Goal: Transaction & Acquisition: Purchase product/service

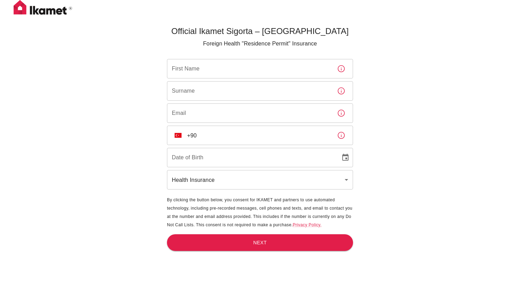
click at [47, 14] on img at bounding box center [42, 8] width 69 height 17
click at [24, 12] on img at bounding box center [42, 8] width 69 height 17
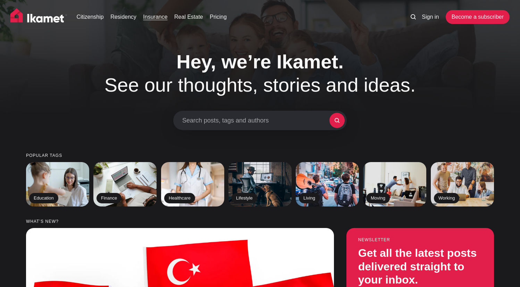
click at [159, 19] on link "Insurance" at bounding box center [155, 17] width 24 height 8
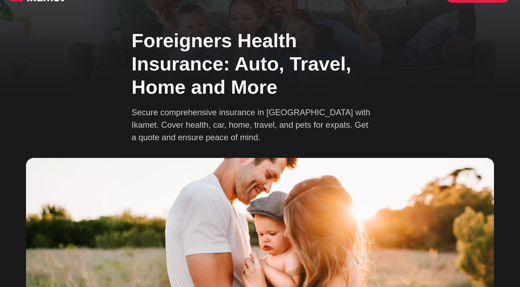
scroll to position [11, 0]
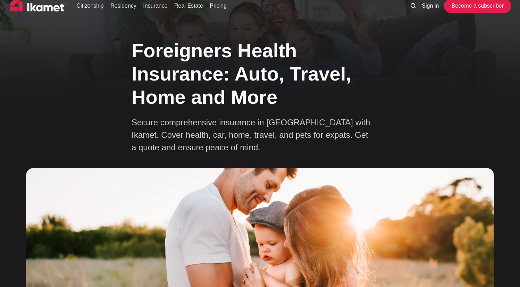
click at [476, 5] on link "Become a subscriber" at bounding box center [478, 6] width 64 height 14
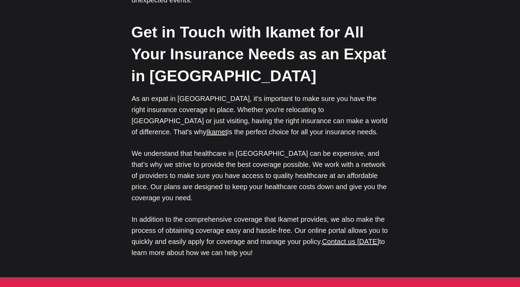
scroll to position [3397, 0]
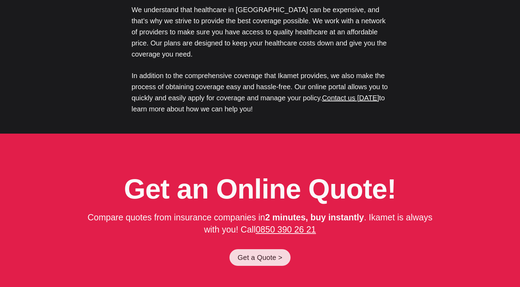
click at [257, 249] on link "Get a Quote >" at bounding box center [260, 257] width 61 height 17
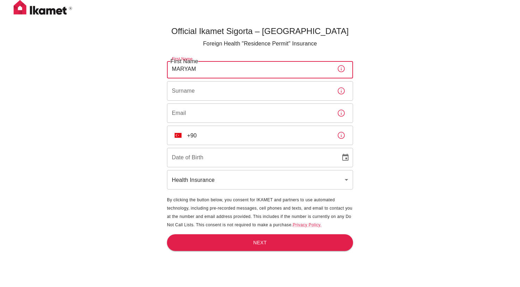
type input "MARYAM"
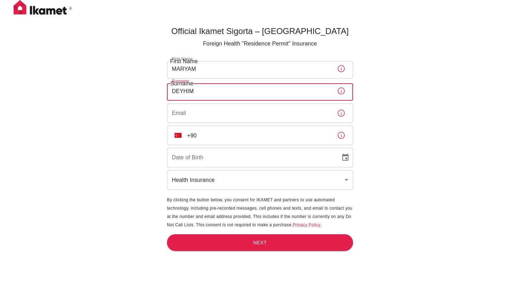
type input "DEYHIM"
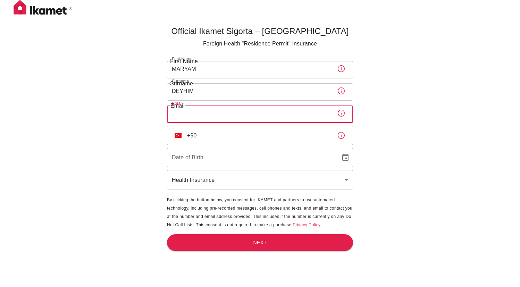
type input "[EMAIL_ADDRESS][DOMAIN_NAME]"
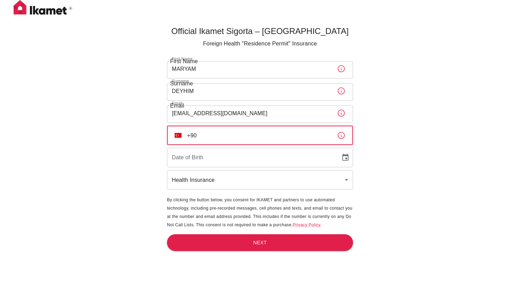
click at [327, 137] on input "+90" at bounding box center [259, 135] width 144 height 19
click at [190, 138] on input "[PHONE_NUMBER]" at bounding box center [259, 135] width 144 height 19
type input "[PHONE_NUMBER]"
click at [347, 159] on icon "Choose date" at bounding box center [345, 157] width 6 height 7
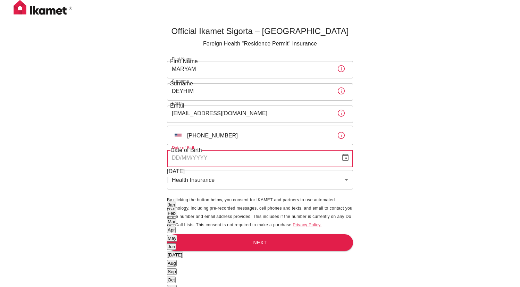
click at [185, 176] on div "[DATE]" at bounding box center [176, 171] width 18 height 8
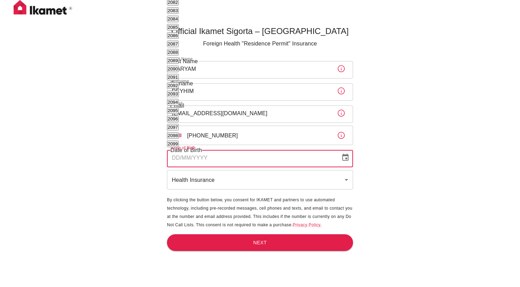
scroll to position [359, 0]
click at [221, 103] on body "Official Ikamet Sigorta – [DEMOGRAPHIC_DATA] Foreign Health "Residence Permit" …" at bounding box center [260, 155] width 520 height 310
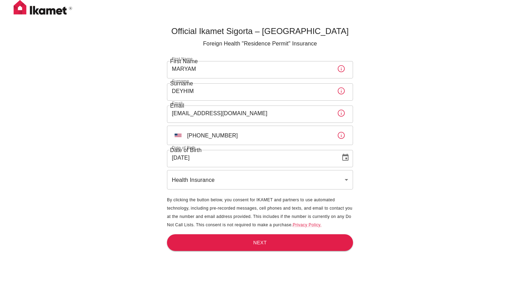
click at [341, 156] on icon "Choose date, selected date is Oct 1, 1986" at bounding box center [345, 157] width 8 height 8
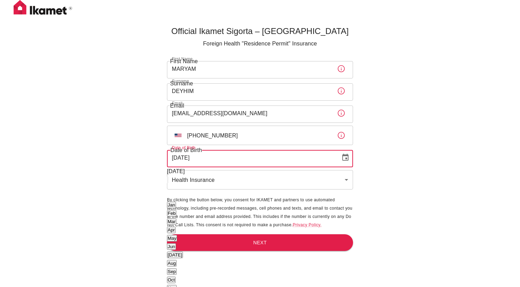
click at [177, 235] on button "May" at bounding box center [172, 238] width 10 height 7
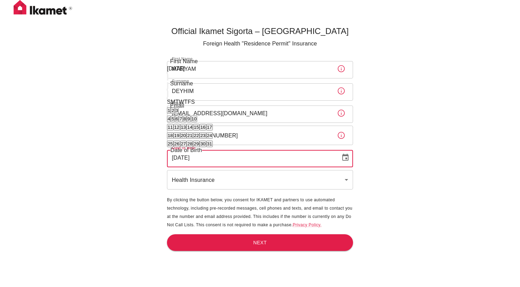
click at [195, 96] on body "Official Ikamet Sigorta – [DEMOGRAPHIC_DATA] Foreign Health "Residence Permit" …" at bounding box center [260, 155] width 520 height 310
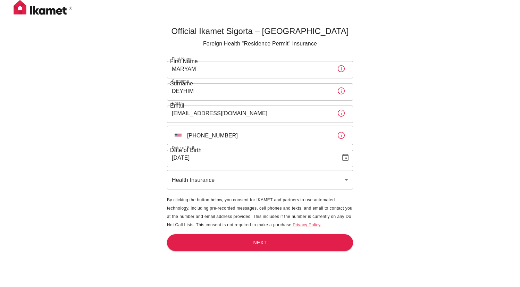
click at [345, 158] on icon "Choose date, selected date is May 1, 1986" at bounding box center [345, 157] width 8 height 8
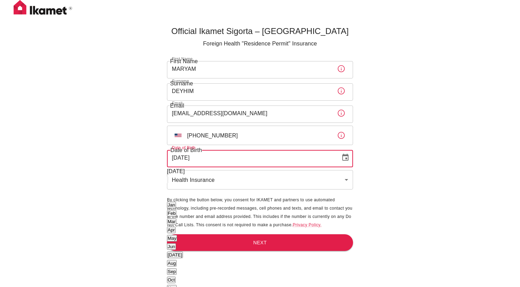
click at [177, 235] on button "May" at bounding box center [172, 238] width 10 height 7
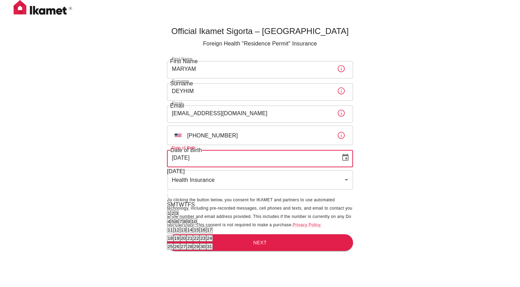
click at [195, 97] on body "Official Ikamet Sigorta – [DEMOGRAPHIC_DATA] Foreign Health "Residence Permit" …" at bounding box center [260, 155] width 520 height 310
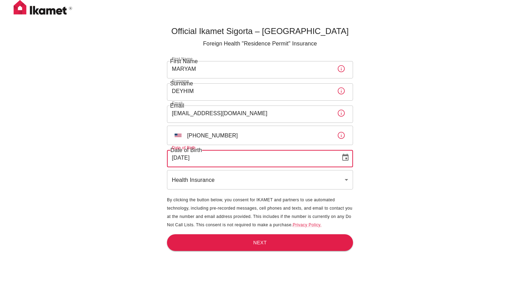
drag, startPoint x: 177, startPoint y: 156, endPoint x: 166, endPoint y: 156, distance: 10.4
click at [167, 156] on main "Official Ikamet Sigorta – [DEMOGRAPHIC_DATA] Foreign Health "Residence Permit" …" at bounding box center [260, 166] width 192 height 287
type input "[DATE]"
click at [344, 154] on icon "Choose date, selected date is May 12, 1986" at bounding box center [345, 157] width 6 height 7
click at [177, 235] on button "May" at bounding box center [172, 238] width 10 height 7
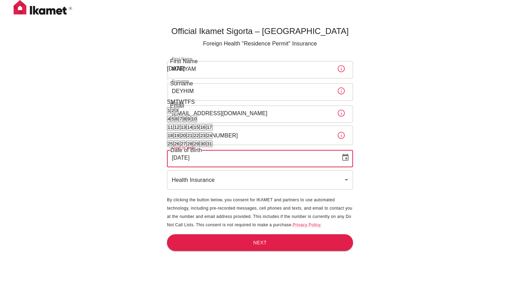
click at [180, 124] on button "12" at bounding box center [177, 127] width 7 height 7
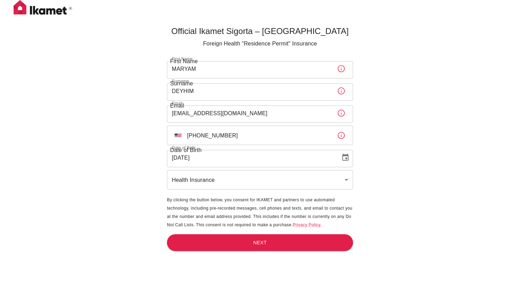
click at [207, 183] on body "Official Ikamet Sigorta – [DEMOGRAPHIC_DATA] Foreign Health "Residence Permit" …" at bounding box center [260, 155] width 520 height 310
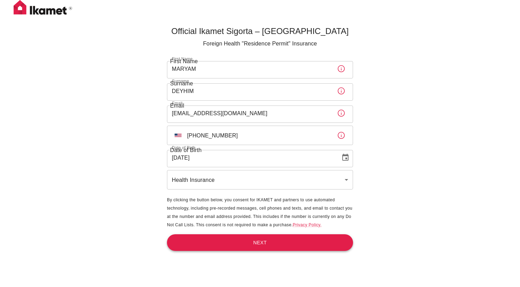
click at [238, 244] on button "Next" at bounding box center [260, 242] width 186 height 17
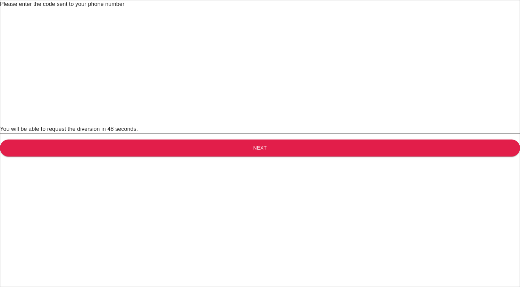
click at [183, 28] on input "text" at bounding box center [265, 17] width 530 height 19
type input "9"
type input "2"
type input "8"
type input "0"
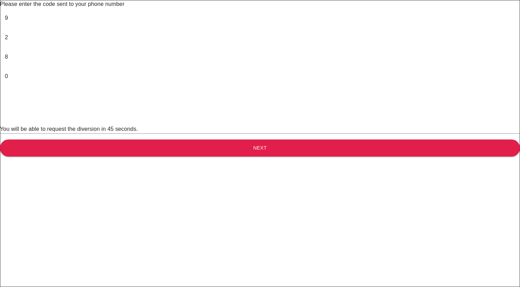
type input "6"
type input "1"
click at [240, 157] on button "Next" at bounding box center [260, 148] width 520 height 17
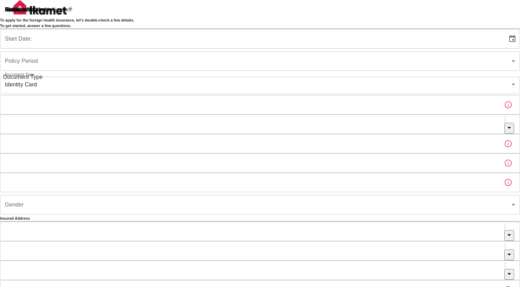
type input "b7343ef8-d55e-4554-96a8-76e30347e985"
type input "[DATE]"
click at [206, 118] on body "To apply for the foreign health insurance, let's double-check a few details. To…" at bounding box center [260, 216] width 520 height 432
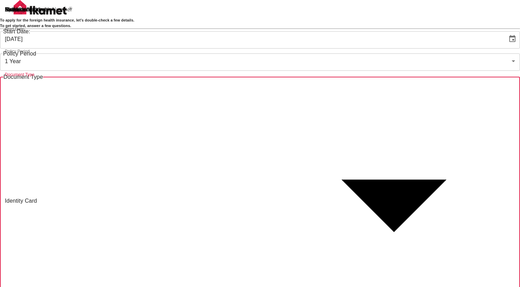
type input "passport"
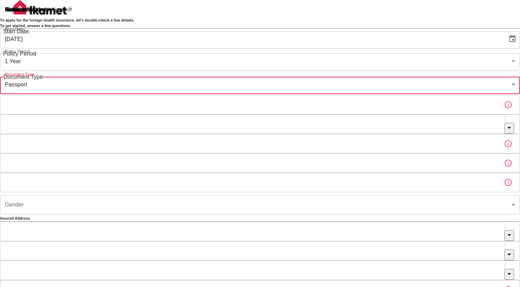
click at [205, 134] on input "Nationality" at bounding box center [252, 124] width 504 height 19
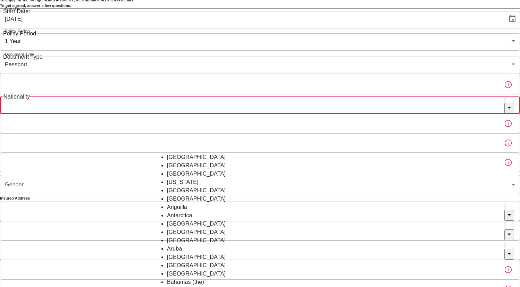
scroll to position [21, 0]
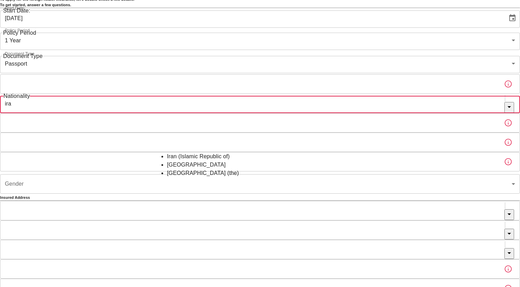
click at [195, 161] on li "Iran (Islamic Republic of)" at bounding box center [260, 156] width 186 height 8
type input "Iran (Islamic Republic of)"
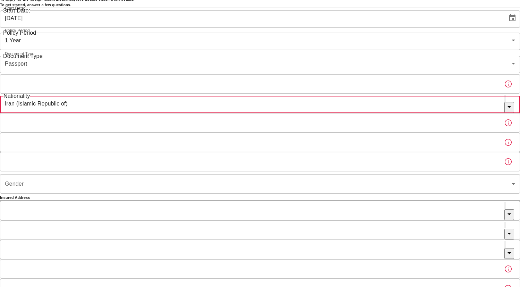
click at [197, 94] on input "Passport or Kimlik Number" at bounding box center [249, 83] width 499 height 19
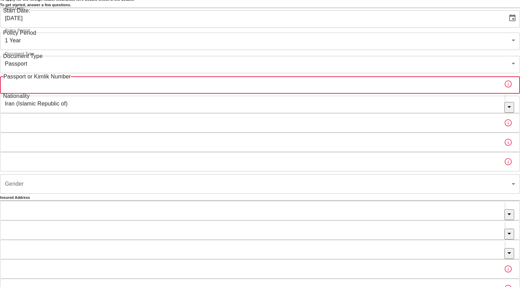
paste input "P72096091"
type input "P72096091"
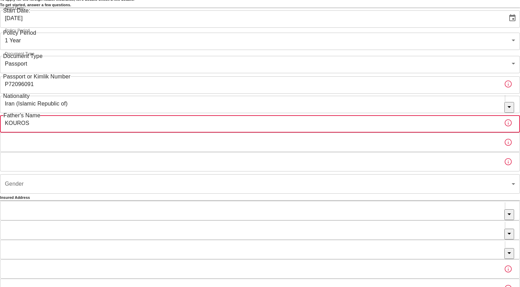
type input "KOUROS"
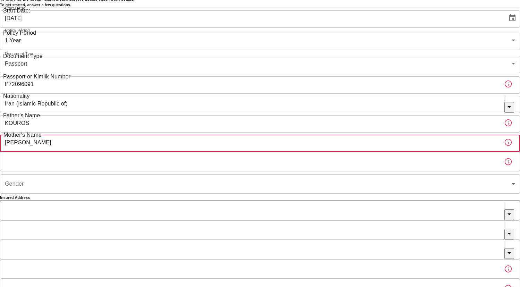
drag, startPoint x: 201, startPoint y: 186, endPoint x: 141, endPoint y: 181, distance: 59.9
click at [141, 181] on div "To apply for the foreign health insurance, let's double-check a few details. To…" at bounding box center [260, 195] width 520 height 432
type input "[PERSON_NAME]"
click at [240, 172] on input "Birth Place" at bounding box center [249, 161] width 499 height 19
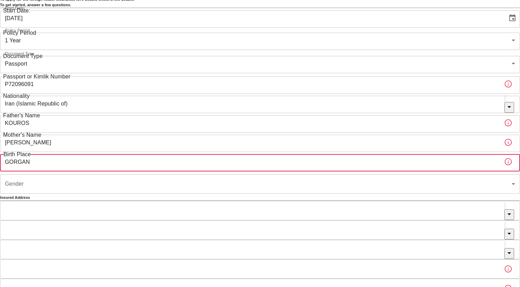
type input "GORGAN"
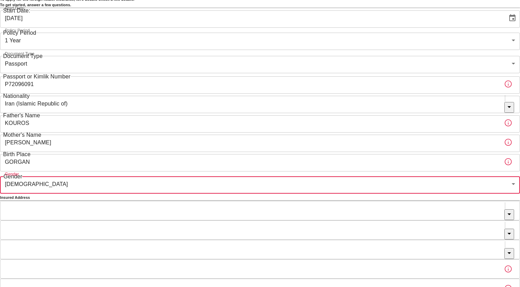
type input "[DEMOGRAPHIC_DATA]"
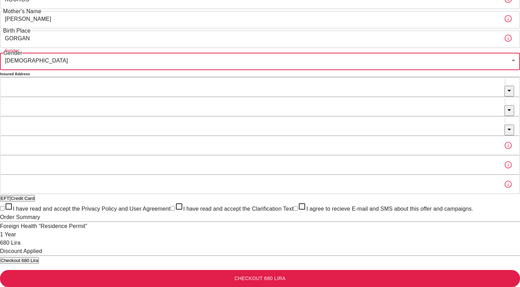
scroll to position [177, 0]
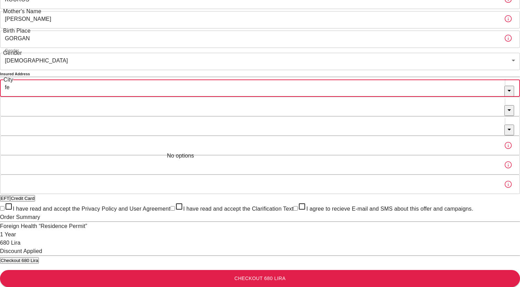
type input "f"
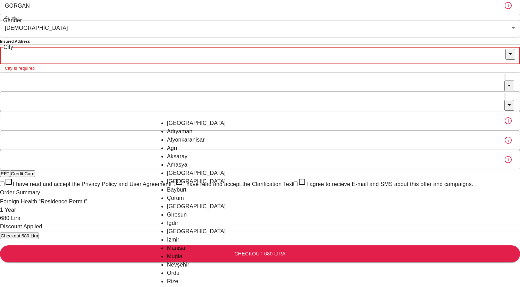
scroll to position [174, 0]
click at [193, 252] on li "Muğla" at bounding box center [260, 256] width 186 height 8
type input "Muğla"
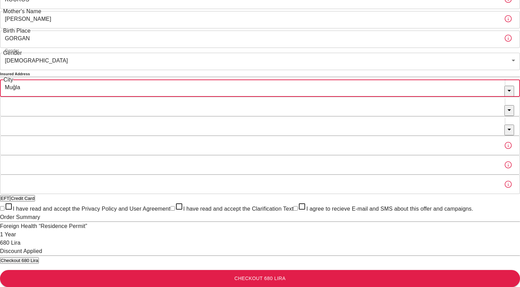
scroll to position [147, 0]
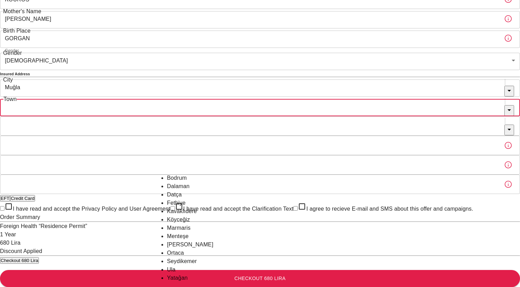
click at [190, 116] on input "Town" at bounding box center [252, 106] width 504 height 19
click at [193, 207] on li "Fethiye" at bounding box center [260, 203] width 186 height 8
type input "Fethiye"
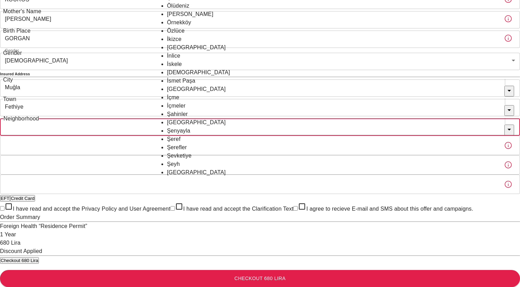
click at [194, 136] on input "Neighborhood" at bounding box center [252, 125] width 504 height 19
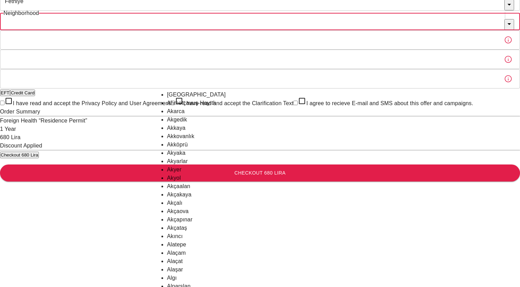
scroll to position [994, 0]
type input "Cumhuriyet"
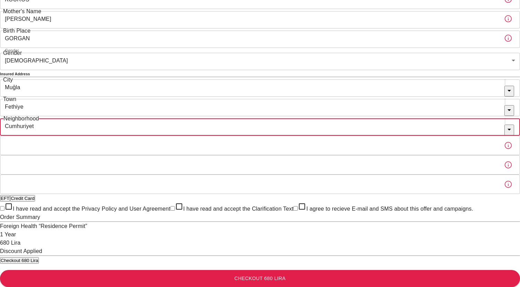
click at [113, 101] on div "To apply for the foreign health insurance, let's double-check a few details. To…" at bounding box center [260, 72] width 520 height 432
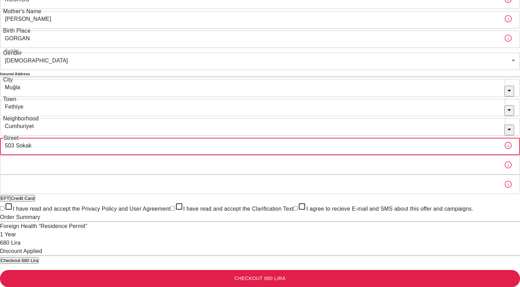
type input "503 Sokak"
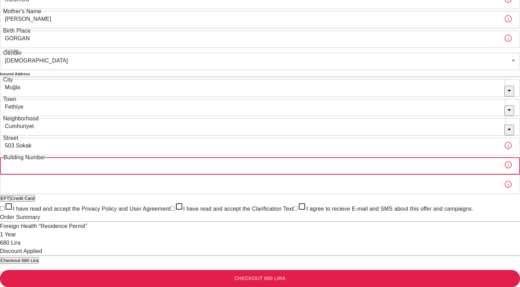
click at [215, 155] on input "Building Number" at bounding box center [249, 164] width 499 height 19
type input "7"
click at [214, 175] on div "Apartment Number Apartment Number" at bounding box center [260, 184] width 520 height 19
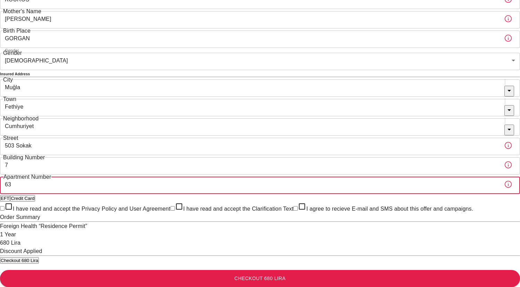
type input "63"
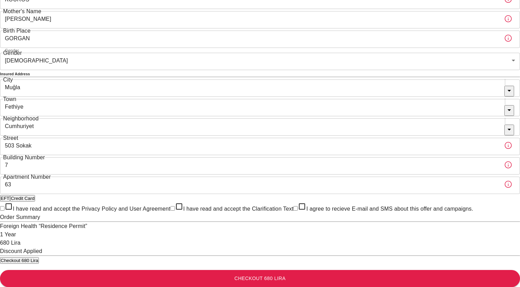
click at [35, 195] on button "Credit Card" at bounding box center [22, 198] width 25 height 7
click at [5, 206] on input "I have read and accept the Privacy Policy and User Agreement" at bounding box center [2, 208] width 5 height 5
checkbox input "true"
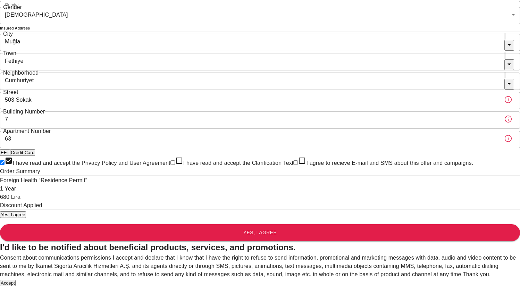
click at [16, 280] on button "Accept" at bounding box center [8, 283] width 16 height 7
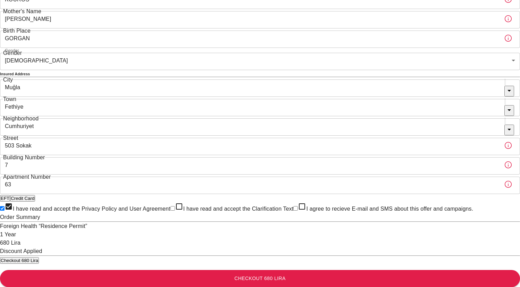
click at [170, 206] on input "I have read and accept the Clarification Text" at bounding box center [172, 208] width 5 height 5
checkbox input "true"
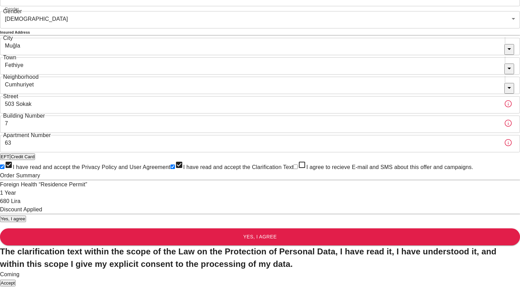
click at [16, 280] on button "Accept" at bounding box center [8, 283] width 16 height 7
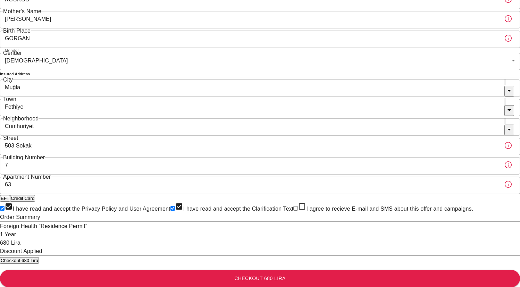
click at [293, 211] on input "I agree to recieve E-mail and SMS about this offer and campaigns." at bounding box center [295, 208] width 5 height 5
checkbox input "true"
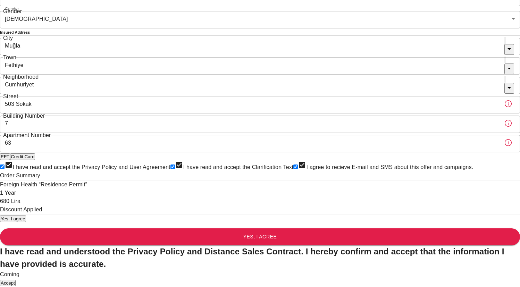
click at [16, 280] on button "Accept" at bounding box center [8, 283] width 16 height 7
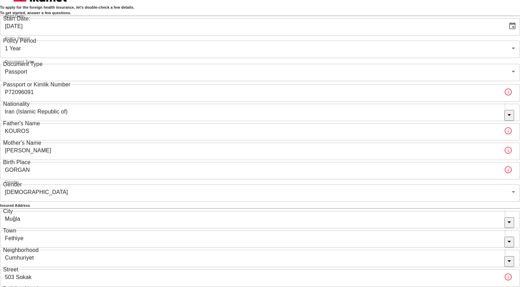
scroll to position [15, 0]
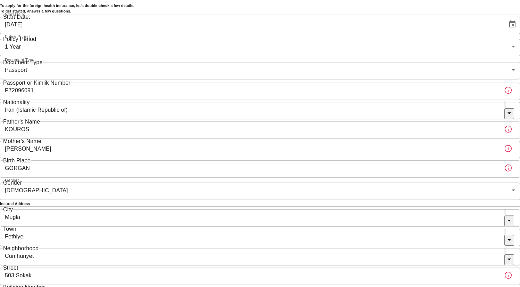
click at [224, 82] on body "To apply for the foreign health insurance, let's double-check a few details. To…" at bounding box center [260, 201] width 520 height 432
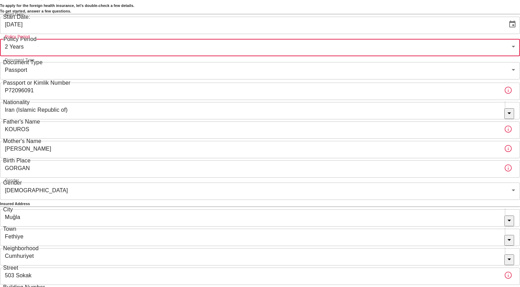
type input "572c7356-bd2e-44a0-a5fb-f98fe7448427"
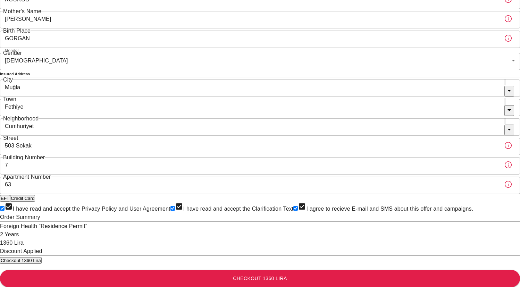
scroll to position [250, 0]
